Goal: Information Seeking & Learning: Learn about a topic

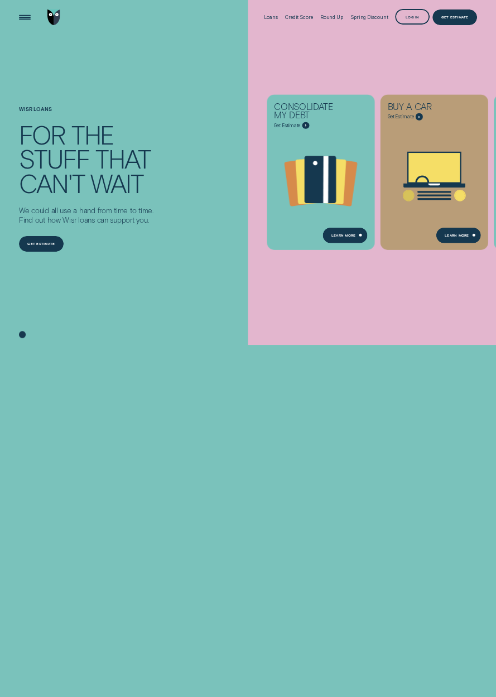
click at [25, 21] on div "Open Menu" at bounding box center [25, 17] width 22 height 22
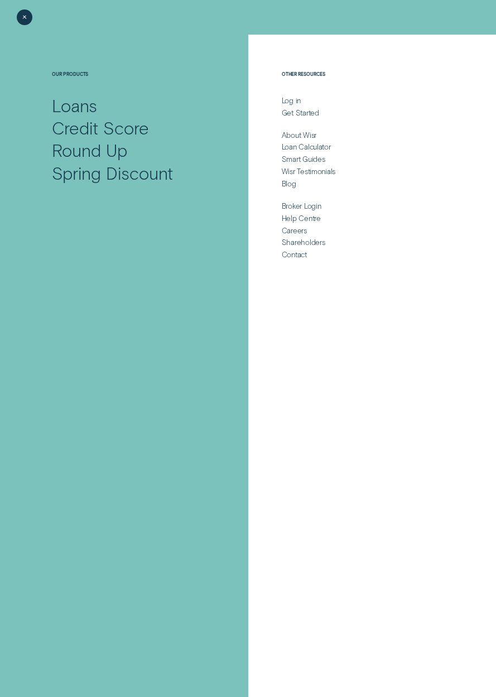
click at [307, 158] on div "Smart Guides" at bounding box center [304, 158] width 44 height 9
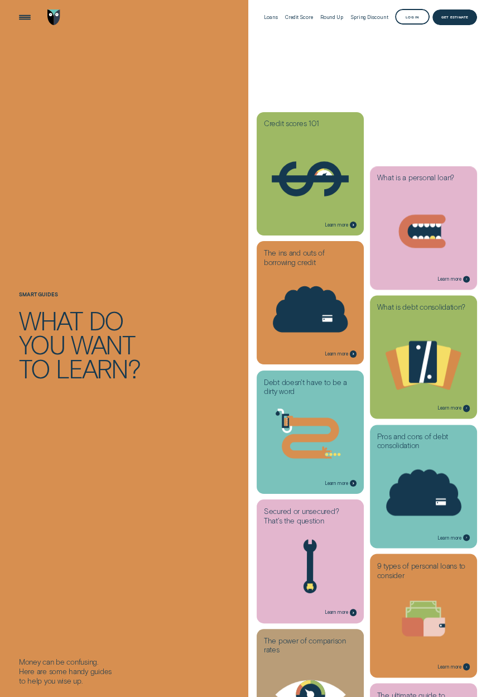
click at [440, 478] on icon at bounding box center [423, 492] width 75 height 46
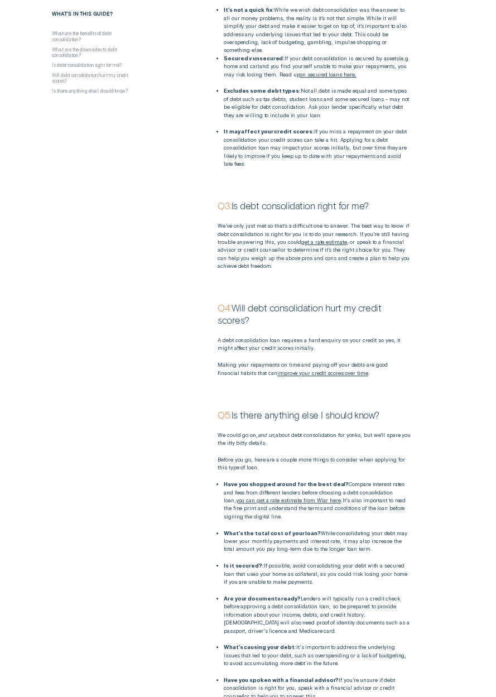
scroll to position [731, 0]
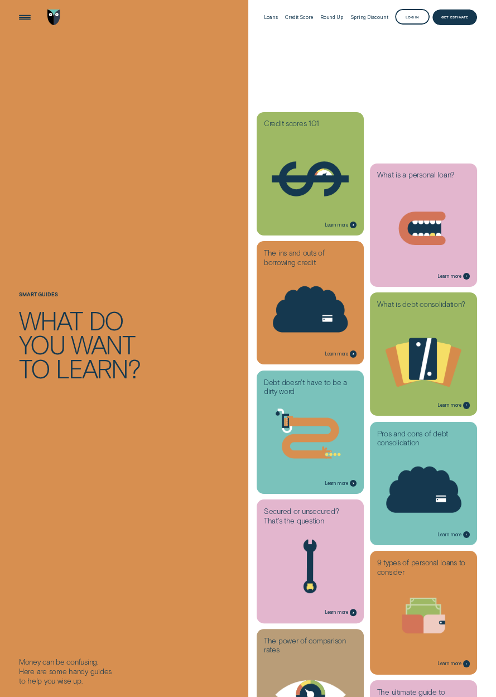
click at [448, 615] on icon at bounding box center [423, 617] width 100 height 77
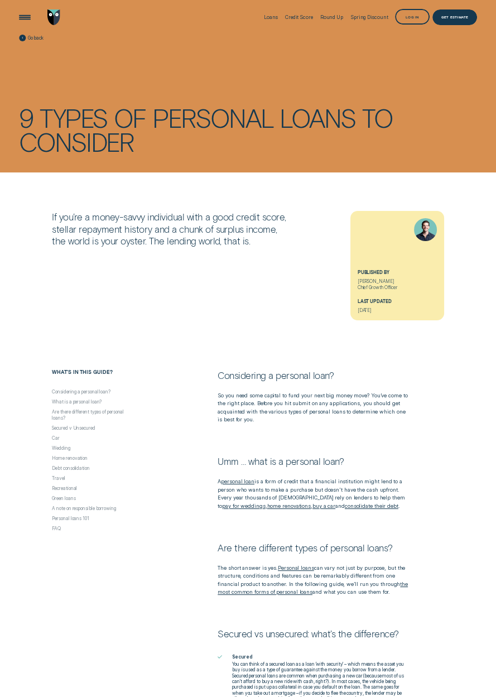
click at [272, 19] on div "Loans" at bounding box center [271, 18] width 14 height 6
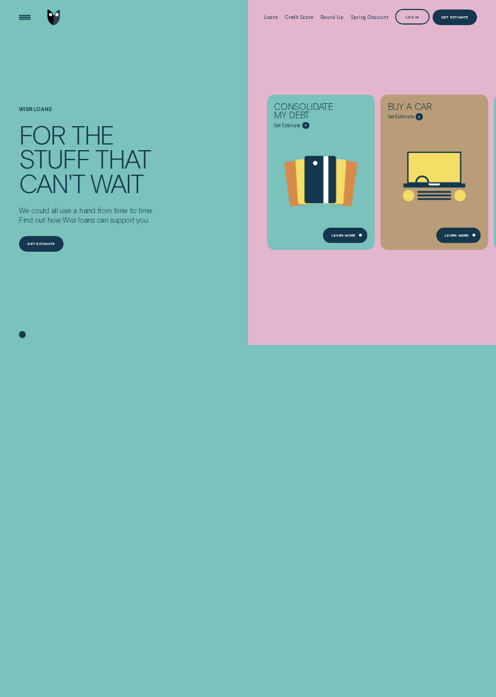
click at [20, 16] on div "Open Menu" at bounding box center [25, 17] width 22 height 22
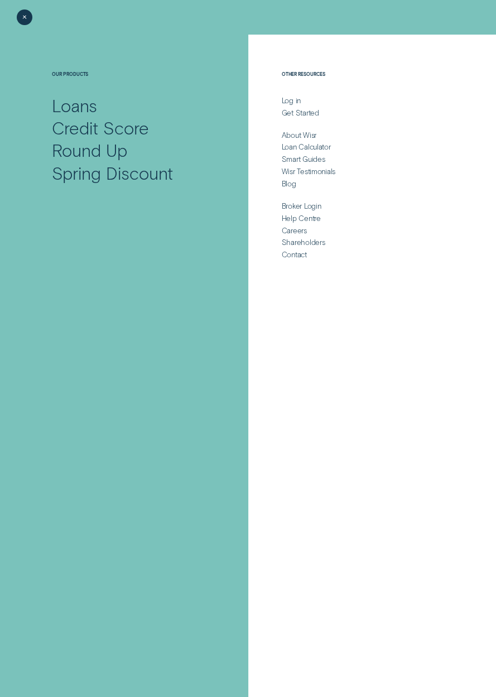
click at [90, 121] on div "Credit Score" at bounding box center [100, 128] width 96 height 22
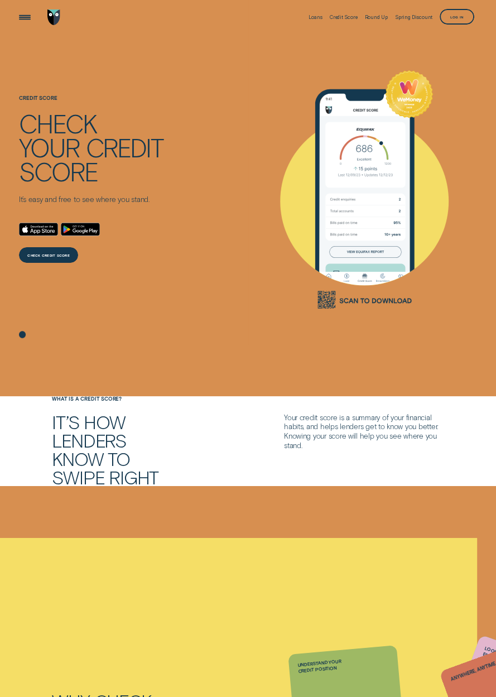
click at [19, 22] on div "Open Menu" at bounding box center [25, 17] width 22 height 22
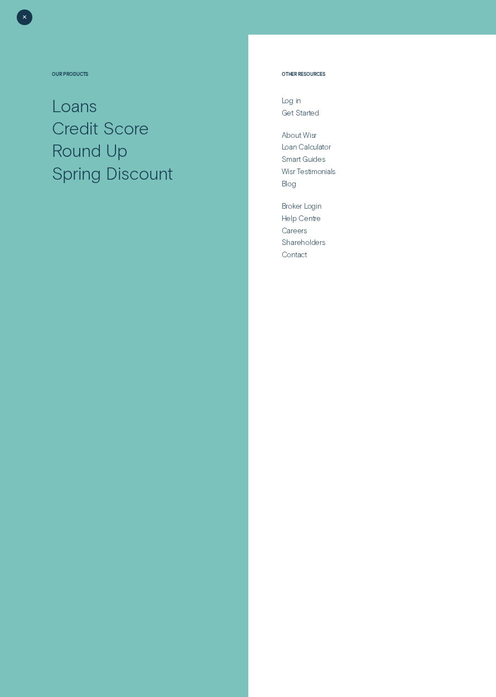
click at [81, 107] on div "Loans" at bounding box center [74, 105] width 45 height 22
